Goal: Find specific page/section: Find specific page/section

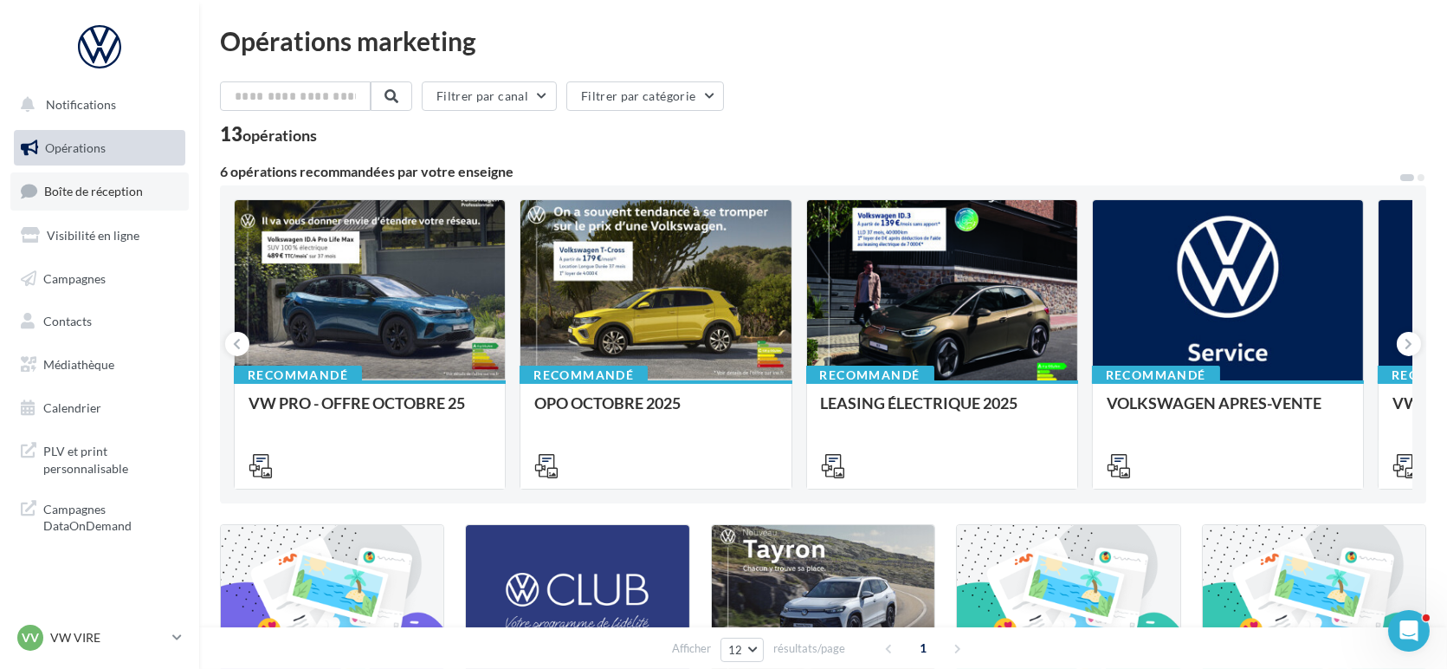
click at [150, 205] on link "Boîte de réception" at bounding box center [99, 190] width 178 height 37
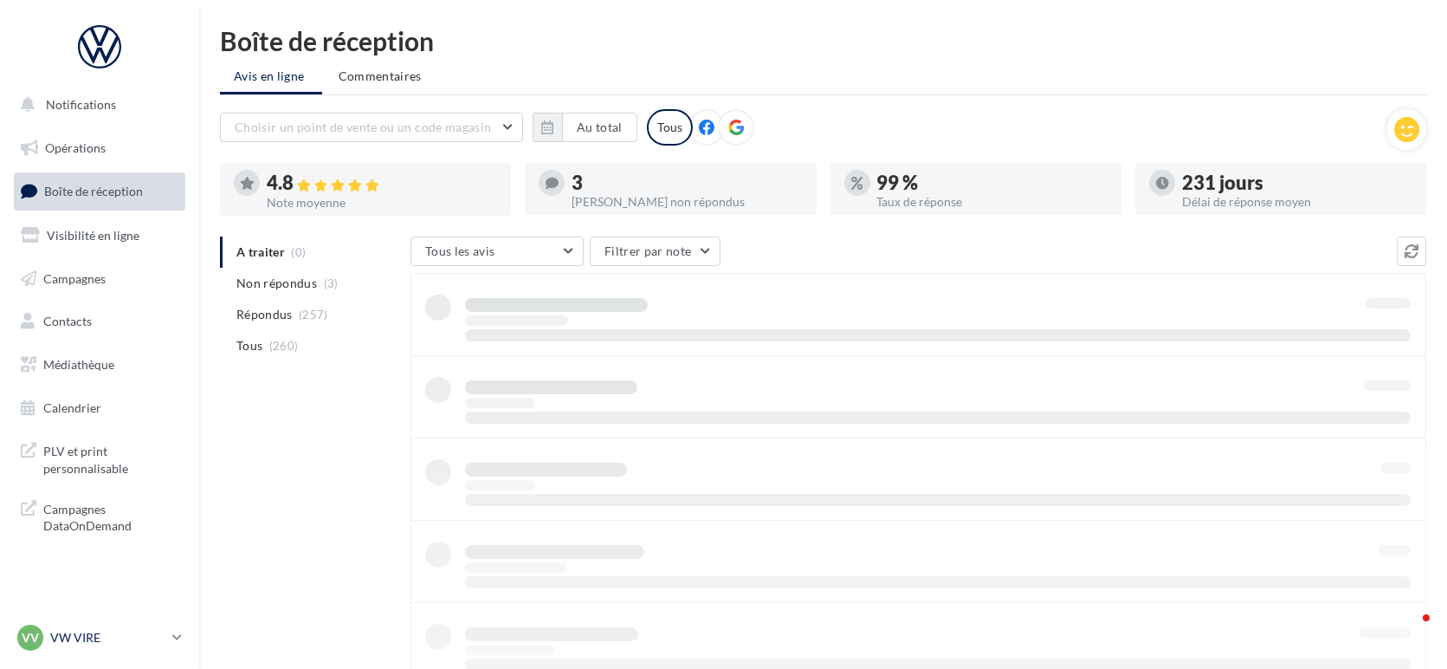
click at [158, 641] on p "VW VIRE" at bounding box center [107, 637] width 115 height 17
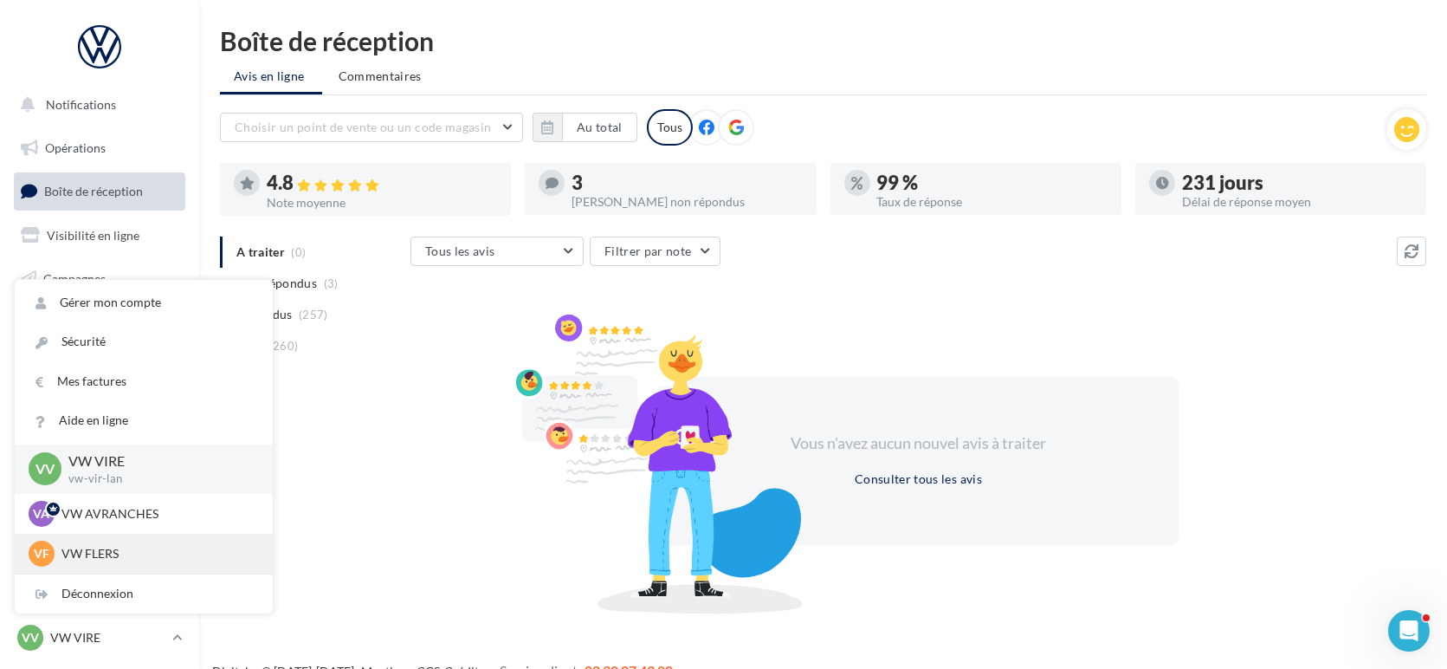
click at [140, 562] on div "VF VW FLERS vw-fle-lan" at bounding box center [144, 553] width 230 height 26
